Goal: Task Accomplishment & Management: Manage account settings

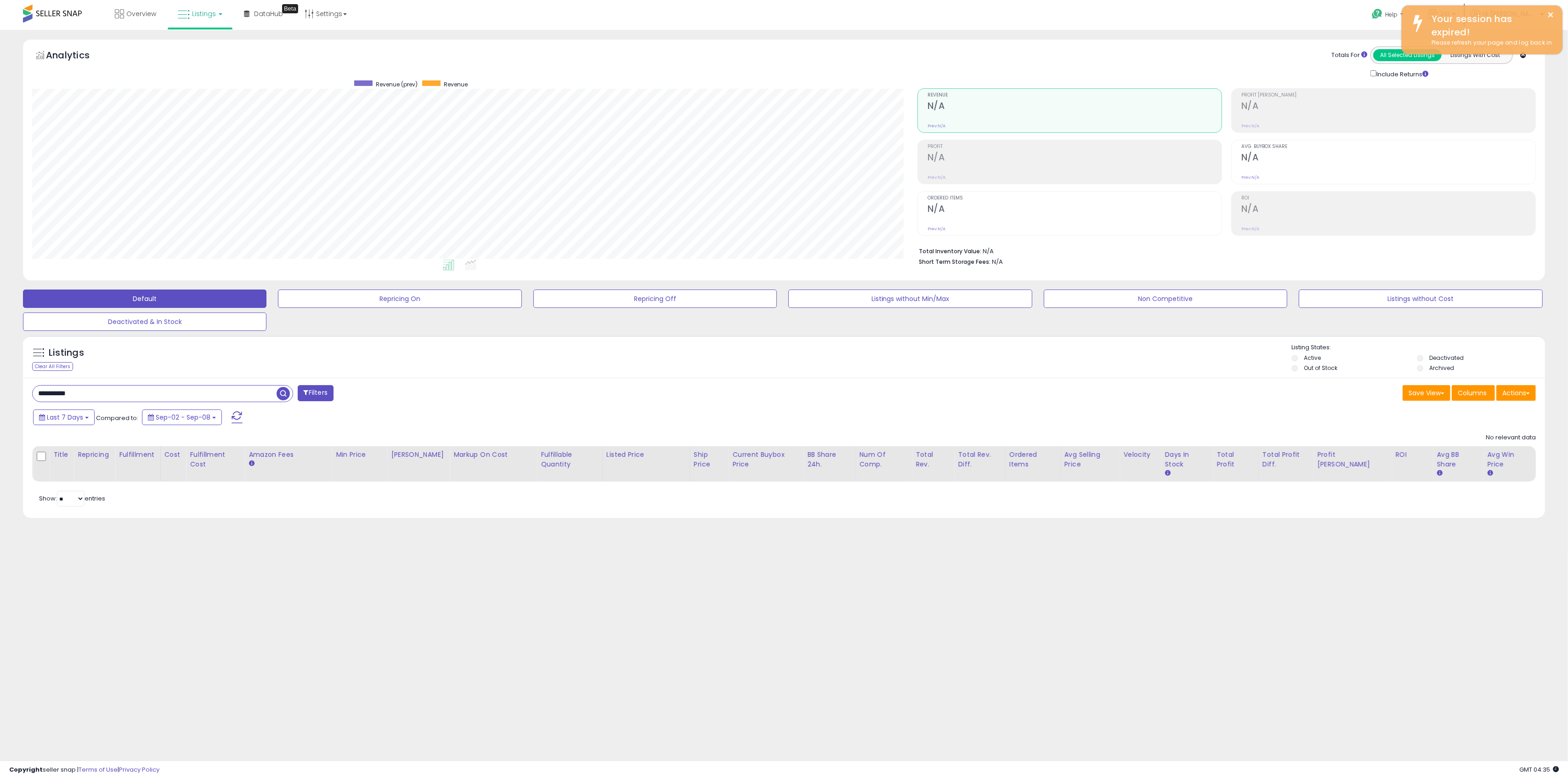
scroll to position [189, 886]
